Goal: Task Accomplishment & Management: Use online tool/utility

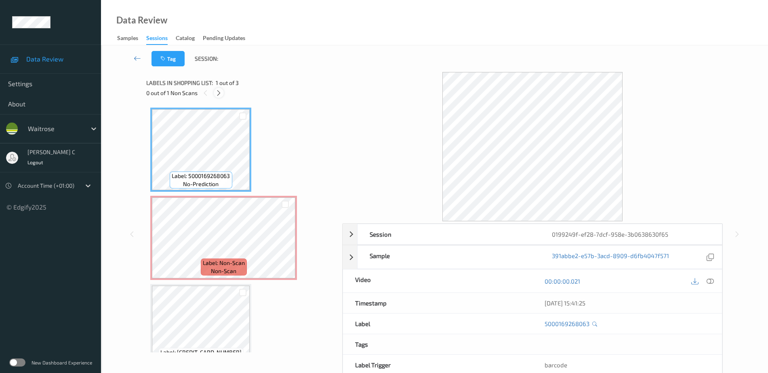
click at [221, 94] on icon at bounding box center [218, 92] width 7 height 7
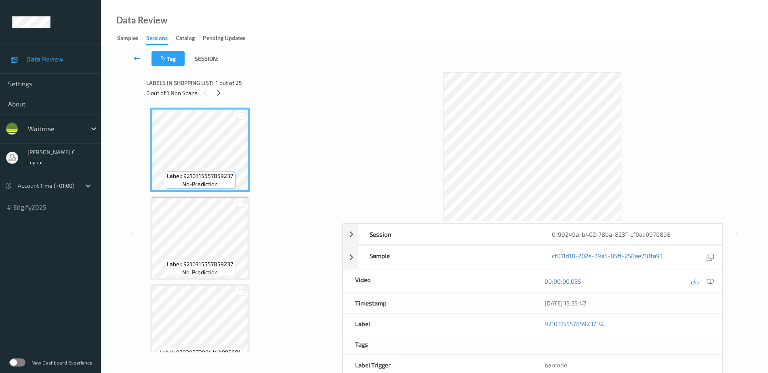
click at [215, 88] on div "0 out of 1 Non Scans" at bounding box center [241, 93] width 190 height 10
click at [217, 94] on icon at bounding box center [218, 92] width 7 height 7
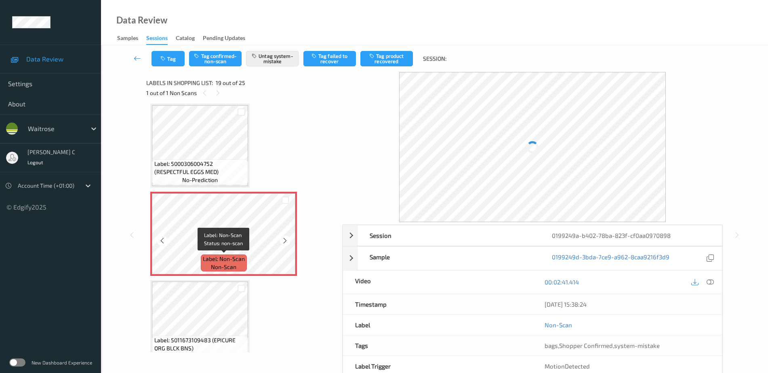
click at [226, 255] on span "Label: Non-Scan" at bounding box center [224, 259] width 42 height 8
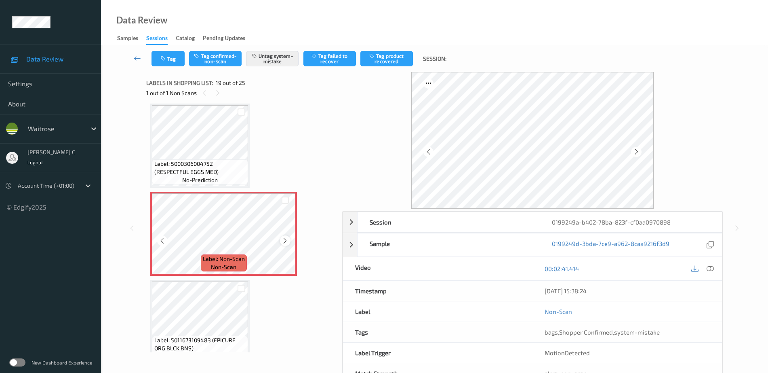
click at [289, 244] on icon at bounding box center [285, 240] width 7 height 7
click at [285, 241] on icon at bounding box center [285, 240] width 7 height 7
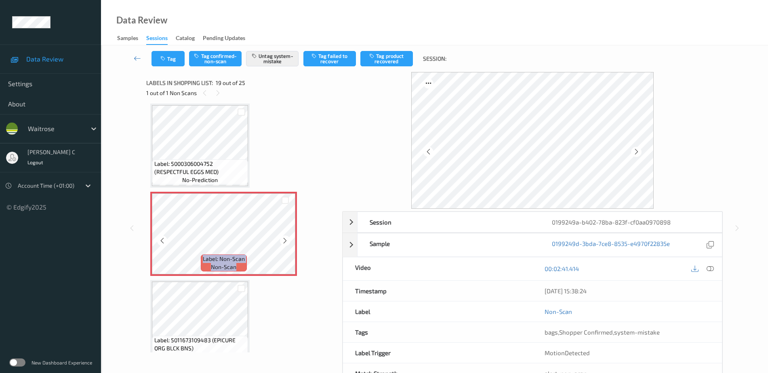
click at [285, 241] on icon at bounding box center [285, 240] width 7 height 7
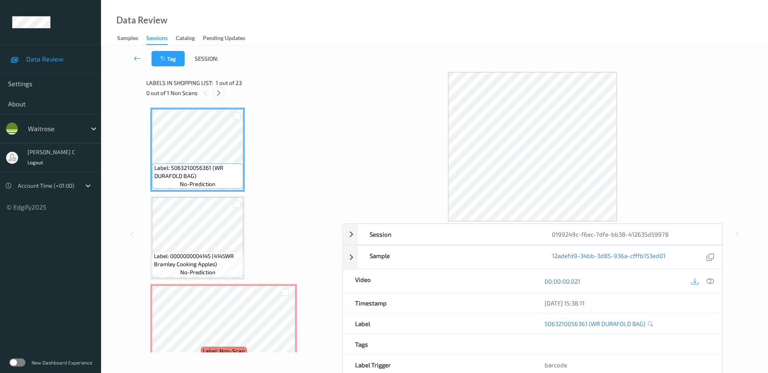
click at [221, 95] on icon at bounding box center [218, 92] width 7 height 7
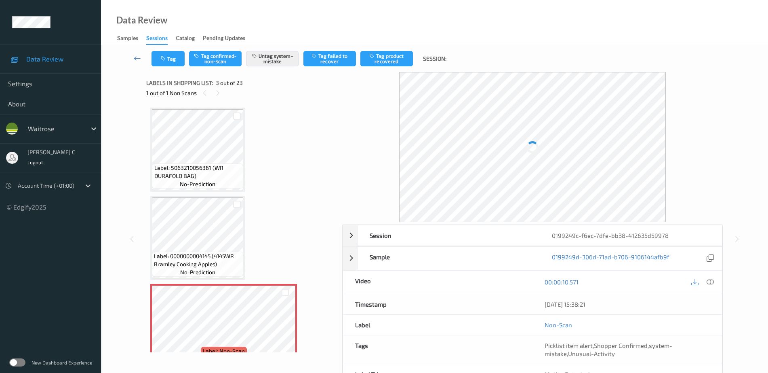
scroll to position [92, 0]
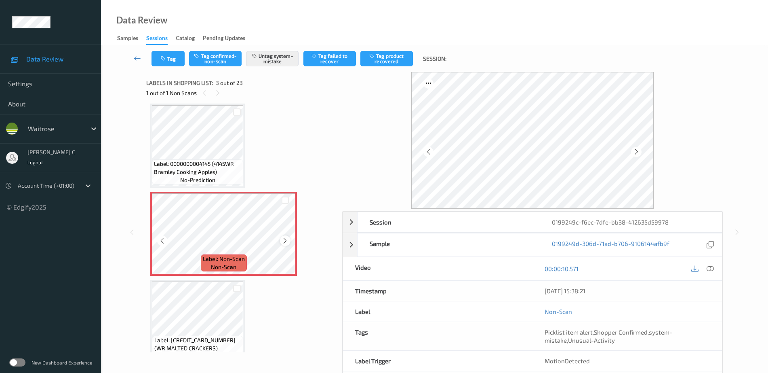
click at [283, 240] on icon at bounding box center [285, 240] width 7 height 7
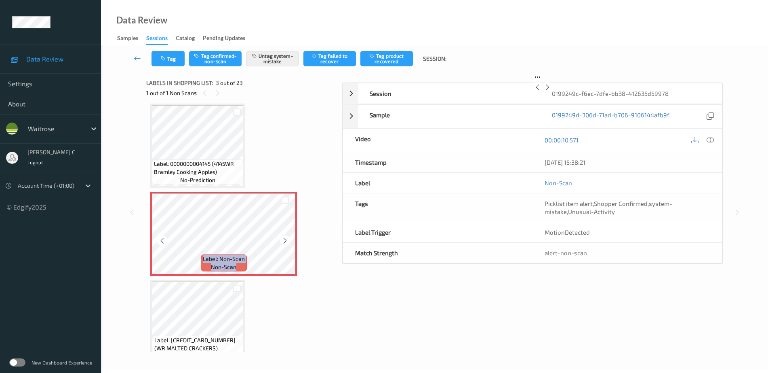
click at [283, 240] on icon at bounding box center [285, 240] width 7 height 7
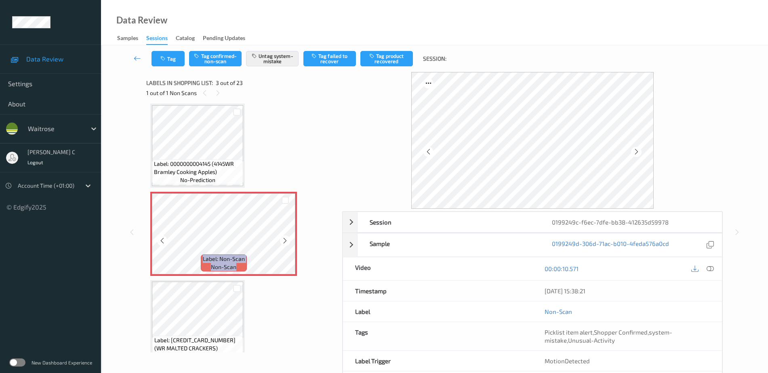
click at [283, 240] on icon at bounding box center [285, 240] width 7 height 7
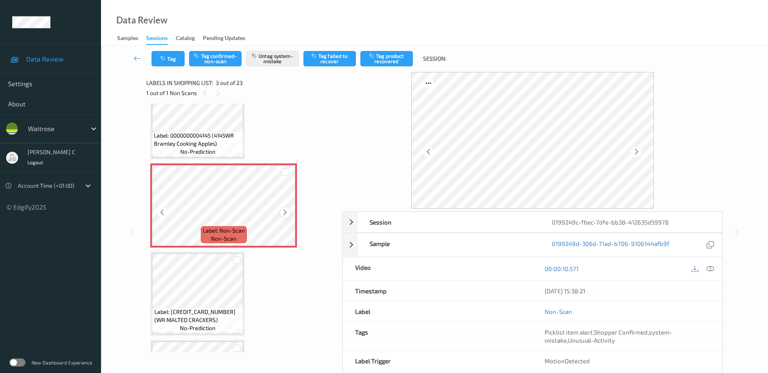
scroll to position [143, 0]
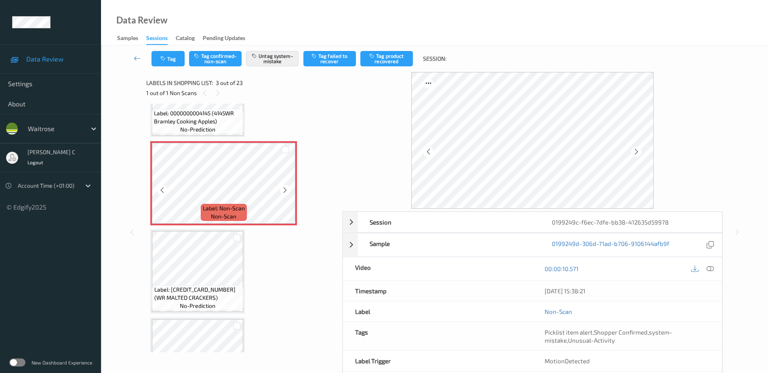
click at [196, 291] on span "Label: 5000169673980 (WR MALTED CRACKERS)" at bounding box center [197, 293] width 87 height 16
